Goal: Transaction & Acquisition: Subscribe to service/newsletter

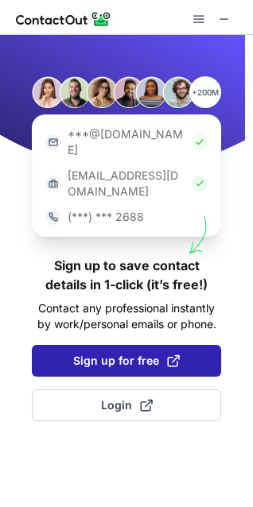
click at [103, 353] on span "Sign up for free" at bounding box center [126, 361] width 107 height 16
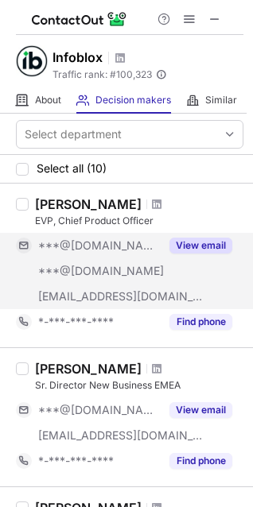
click at [206, 240] on button "View email" at bounding box center [200, 246] width 63 height 16
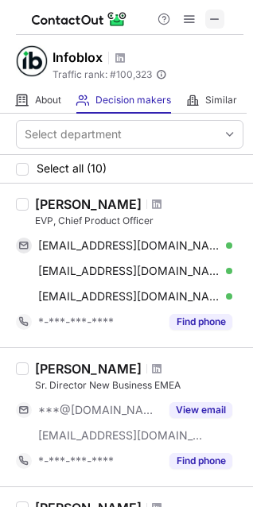
click at [207, 22] on button at bounding box center [214, 19] width 19 height 19
